Goal: Task Accomplishment & Management: Complete application form

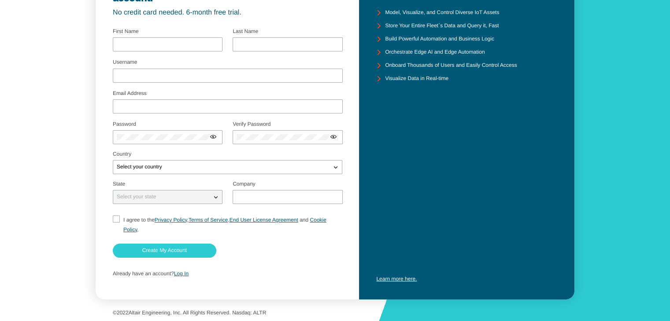
scroll to position [76, 0]
click at [192, 253] on paper-button "Create My Account" at bounding box center [164, 251] width 103 height 14
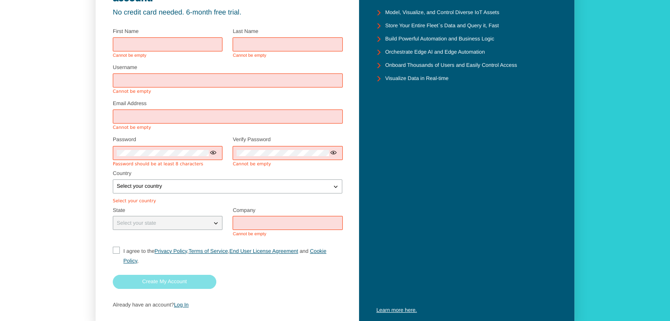
scroll to position [0, 0]
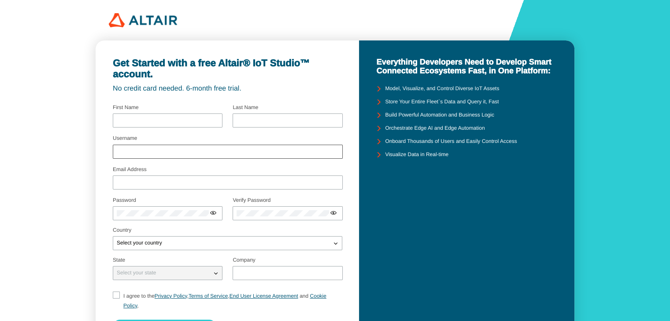
scroll to position [40, 0]
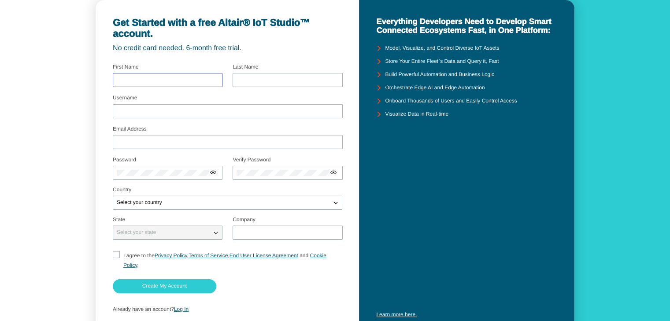
click at [163, 77] on input "text" at bounding box center [168, 80] width 102 height 6
click at [214, 235] on iron-icon at bounding box center [215, 232] width 9 height 9
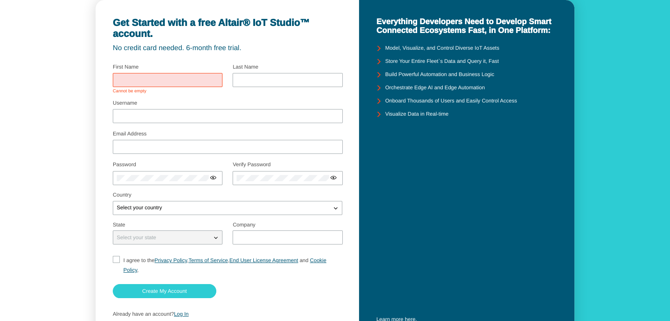
click at [159, 77] on input "text" at bounding box center [168, 80] width 102 height 6
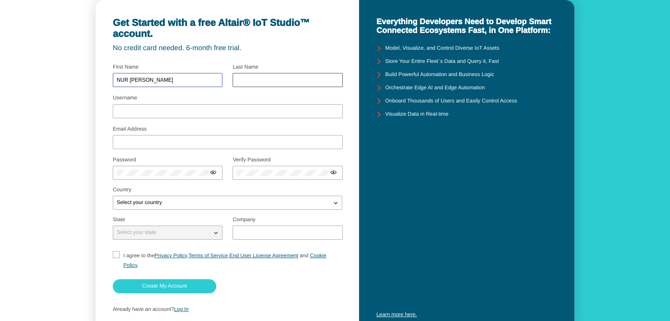
type input "NUR ITQAN MARDHIAH"
click at [239, 77] on input "text" at bounding box center [287, 80] width 102 height 6
type input "BINTI AZEMAN"
click at [206, 109] on input "Username" at bounding box center [228, 111] width 222 height 6
type input "nuritqan"
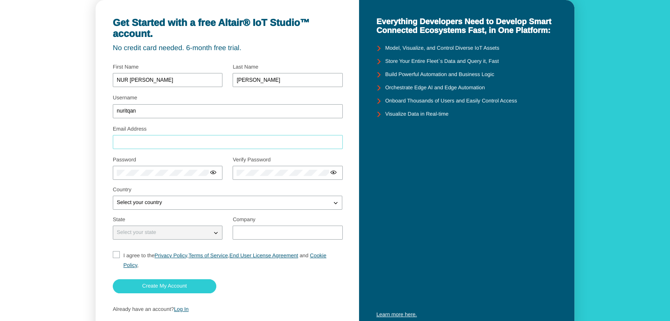
click at [165, 142] on input "Email Address" at bounding box center [228, 142] width 222 height 6
type input "2022899922@uitm.student.edu.my"
click at [176, 167] on div at bounding box center [168, 173] width 110 height 14
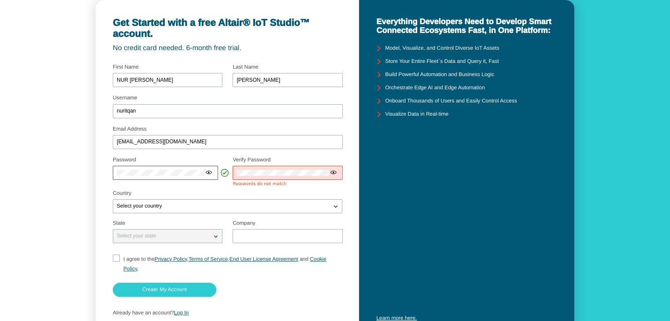
click at [209, 171] on iron-icon at bounding box center [208, 172] width 7 height 7
click at [108, 177] on div "Get Started with a free Altair® IoT Studio™ account. No credit card needed. 6-m…" at bounding box center [227, 169] width 263 height 339
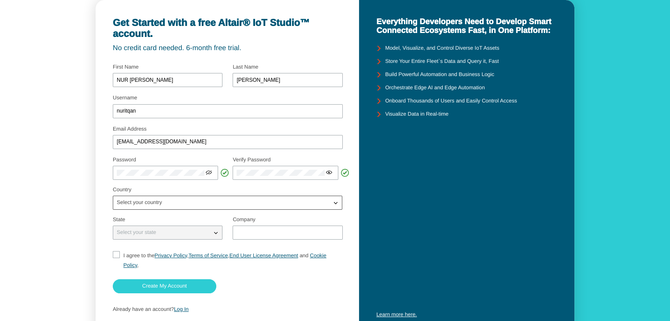
click at [178, 204] on div "Select your country" at bounding box center [222, 203] width 218 height 9
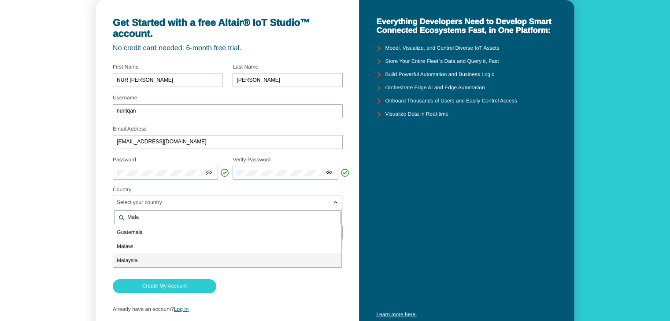
type input "Mala"
click at [170, 258] on p "Mala ysia" at bounding box center [227, 260] width 228 height 9
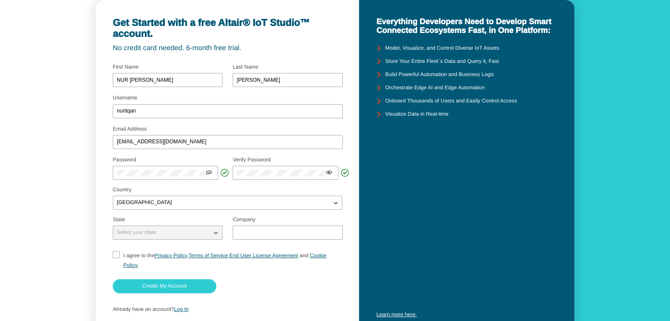
click at [185, 229] on div "Select your state" at bounding box center [162, 232] width 98 height 9
click at [217, 233] on iron-icon at bounding box center [215, 232] width 9 height 9
click at [211, 231] on iron-icon at bounding box center [215, 232] width 9 height 9
click at [262, 226] on div at bounding box center [287, 233] width 110 height 14
type input "UiTM"
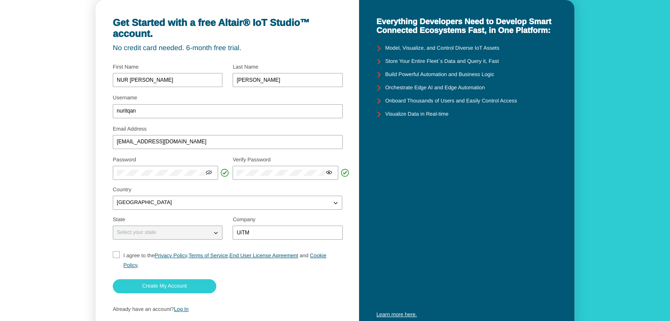
click at [118, 247] on form "Username nuritqan Email Address 2022899922@uitm.student.edu.my Password" at bounding box center [227, 189] width 229 height 257
click at [115, 252] on input "I agree to the Privacy Policy , Terms of Service , End User License Agreement a…" at bounding box center [116, 260] width 6 height 19
checkbox input "true"
click at [0, 0] on slot "Create My Account" at bounding box center [0, 0] width 0 height 0
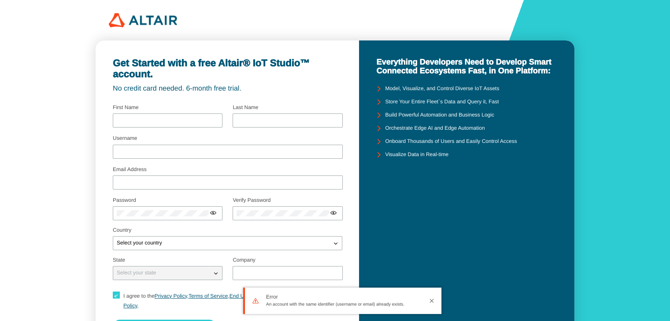
type input "NUR [PERSON_NAME]"
type input "[PERSON_NAME]"
type input "nuritqan"
type input "2022899922@uitm.student.edu.my"
type input "UiTM"
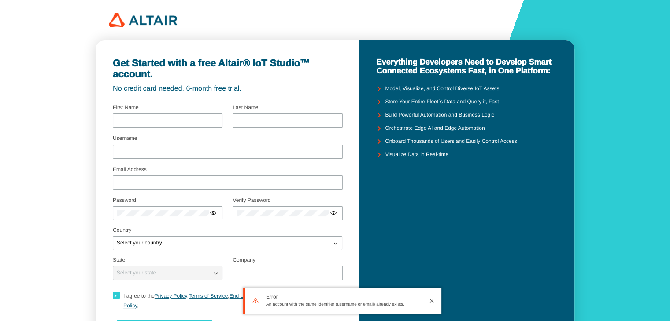
checkbox input "true"
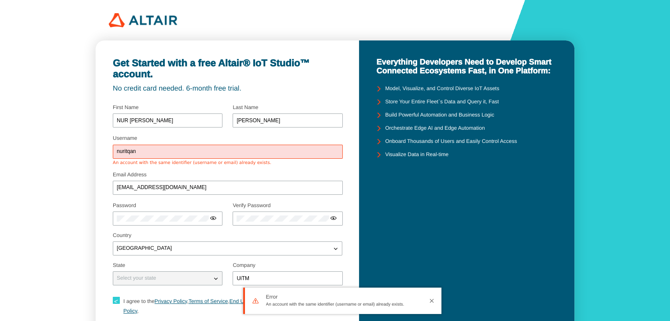
click at [154, 153] on input "nuritqan" at bounding box center [228, 152] width 222 height 6
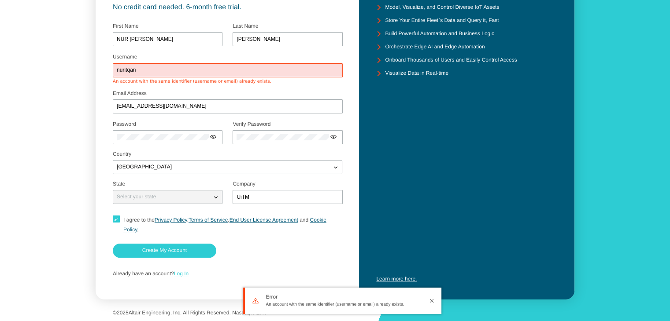
scroll to position [76, 0]
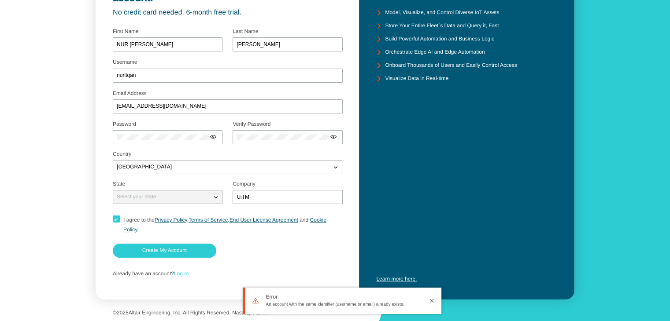
click at [182, 276] on link "Log In" at bounding box center [181, 274] width 15 height 6
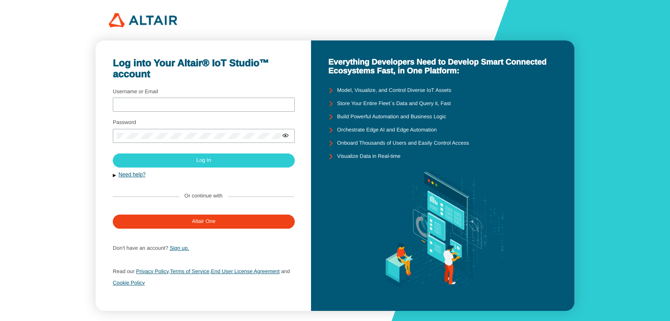
click at [166, 115] on fieldset "Username or Email" at bounding box center [203, 101] width 181 height 31
click at [162, 107] on input "Username or Email" at bounding box center [204, 105] width 174 height 6
type input "[EMAIL_ADDRESS][DOMAIN_NAME]"
click at [157, 143] on div at bounding box center [204, 136] width 182 height 14
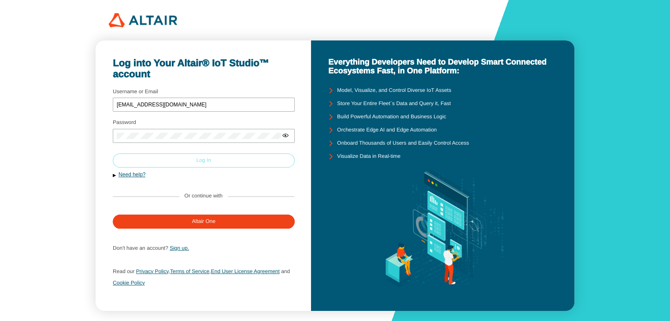
click at [180, 165] on paper-button "Log In" at bounding box center [204, 161] width 182 height 14
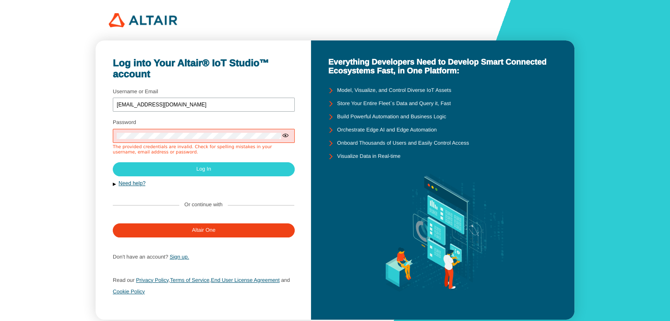
click at [285, 135] on iron-icon at bounding box center [285, 135] width 7 height 7
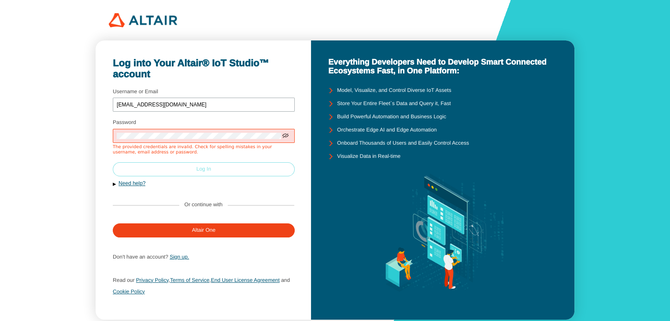
click at [227, 173] on paper-button "Log In" at bounding box center [204, 169] width 182 height 14
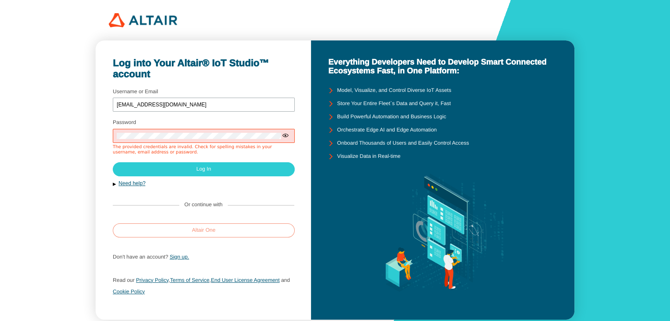
click at [0, 0] on slot "Altair One" at bounding box center [0, 0] width 0 height 0
